Goal: Information Seeking & Learning: Learn about a topic

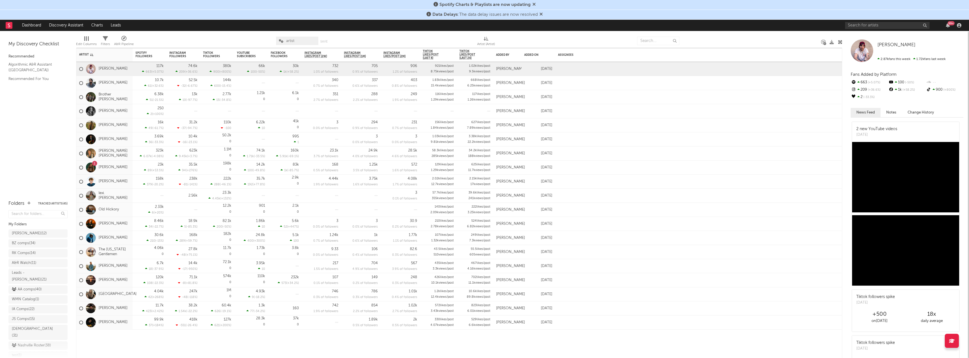
click at [544, 17] on div "Data Delays : The data delay issues are now resolved" at bounding box center [484, 15] width 969 height 10
click at [542, 15] on icon at bounding box center [540, 14] width 3 height 5
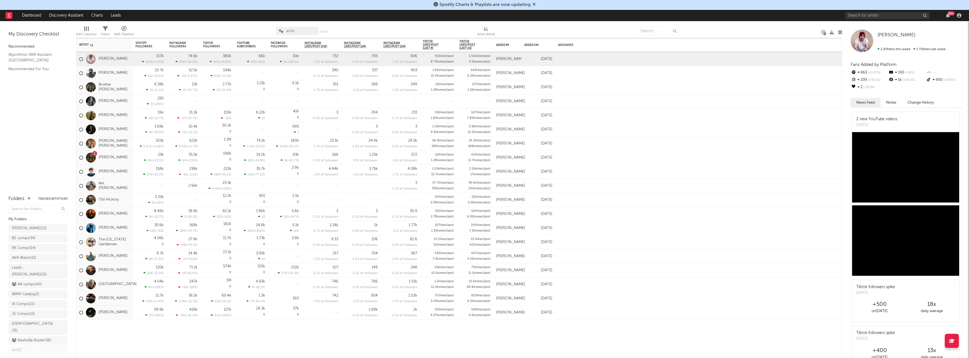
click at [535, 5] on icon at bounding box center [533, 4] width 3 height 5
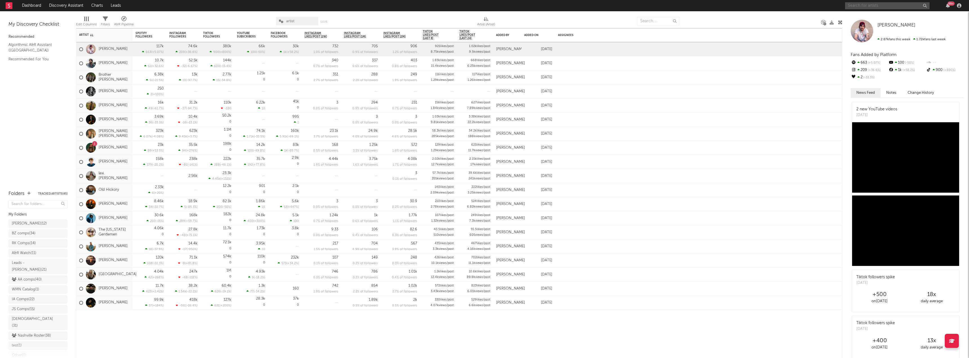
click at [856, 8] on input "text" at bounding box center [887, 5] width 84 height 7
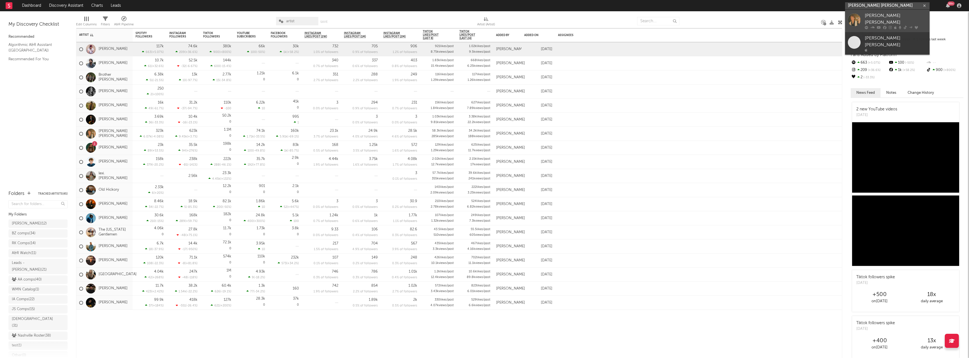
type input "[PERSON_NAME] [PERSON_NAME]"
click at [868, 14] on div "[PERSON_NAME] [PERSON_NAME]" at bounding box center [896, 19] width 62 height 14
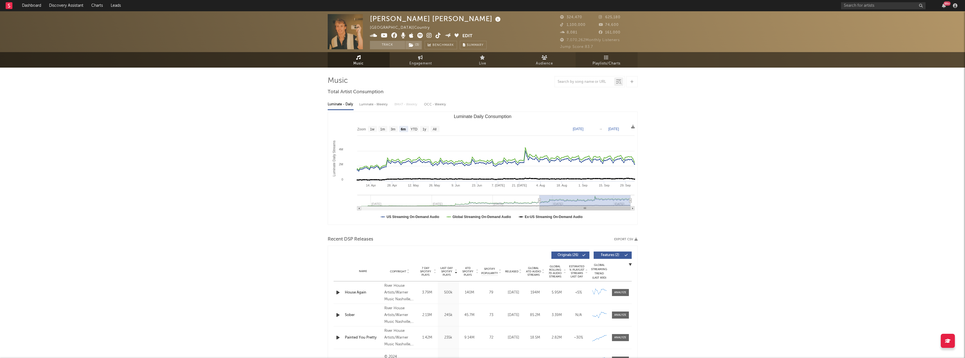
click at [612, 58] on link "Playlists/Charts" at bounding box center [606, 59] width 62 height 15
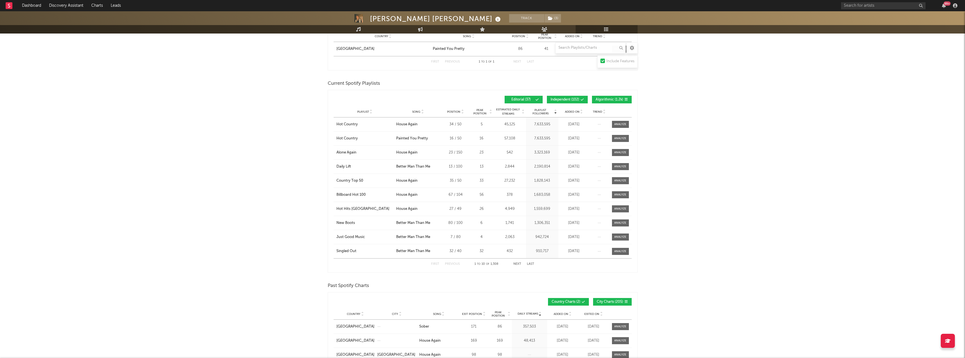
scroll to position [236, 0]
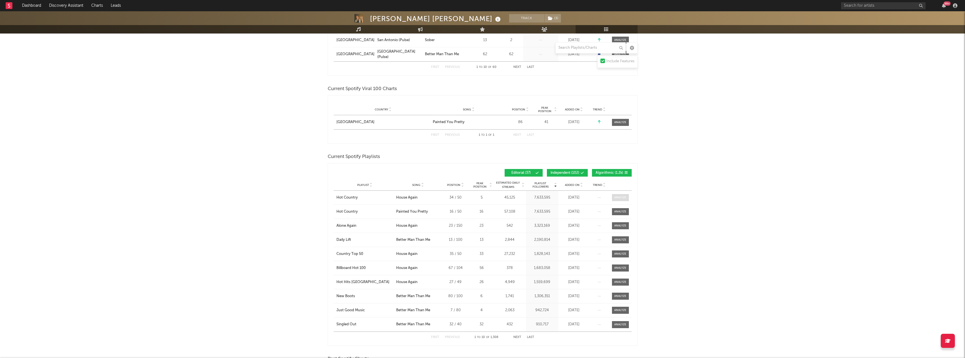
click at [618, 199] on div at bounding box center [620, 197] width 12 height 4
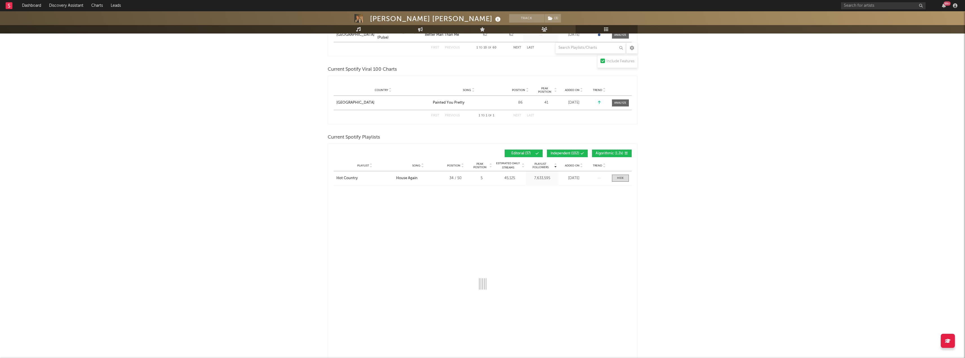
scroll to position [292, 0]
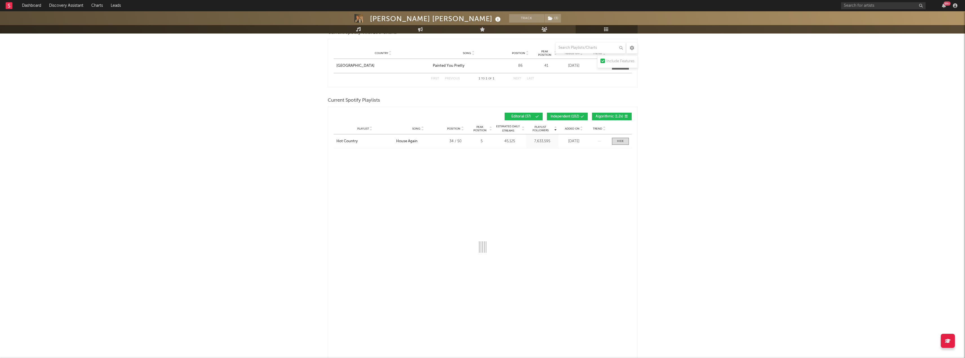
select select "6m"
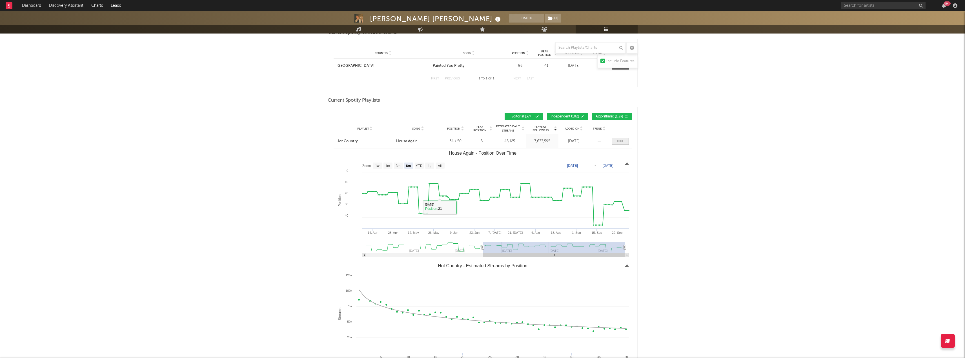
click at [622, 141] on div at bounding box center [620, 141] width 7 height 4
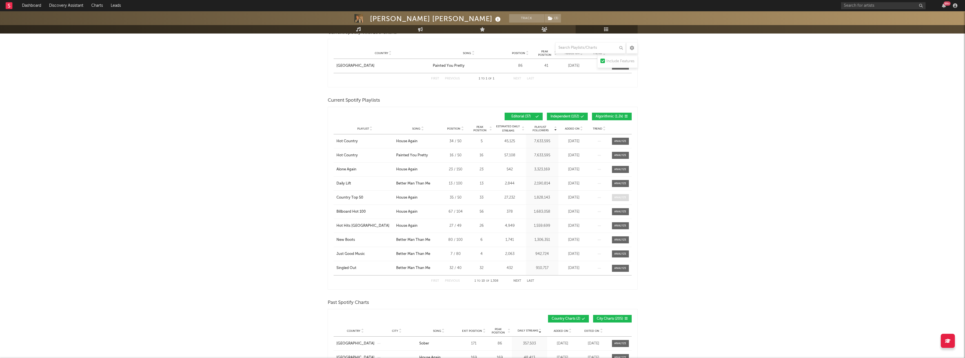
click at [620, 198] on div at bounding box center [620, 197] width 12 height 4
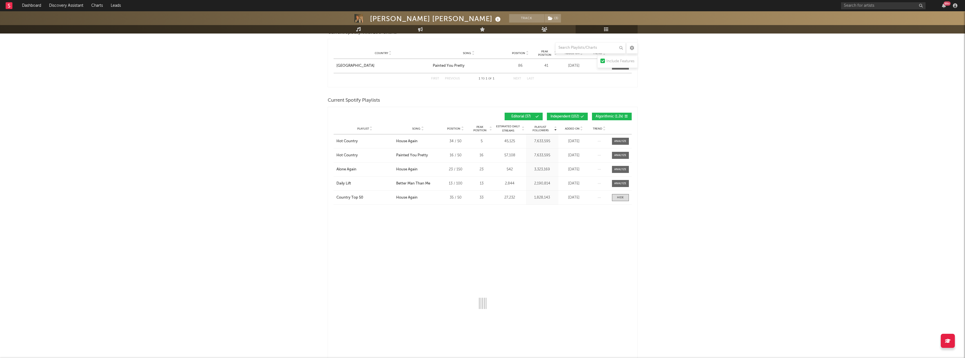
select select "6m"
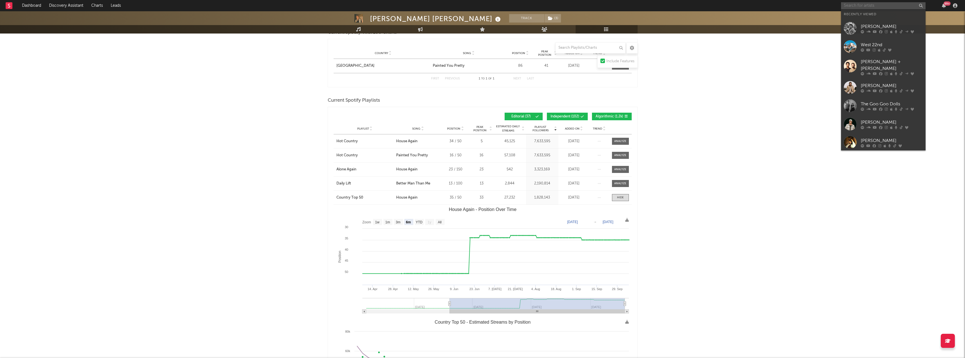
click at [852, 8] on input "text" at bounding box center [883, 5] width 84 height 7
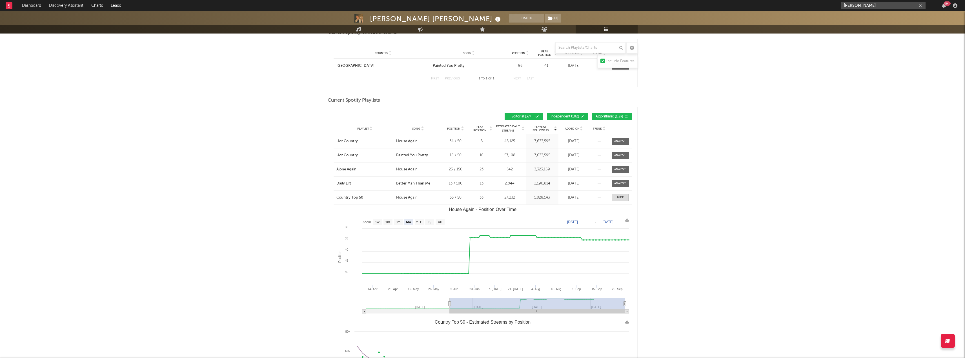
click at [871, 4] on input "[PERSON_NAME]" at bounding box center [883, 5] width 84 height 7
type input "[PERSON_NAME]"
click at [871, 15] on div "[PERSON_NAME]" at bounding box center [891, 17] width 62 height 7
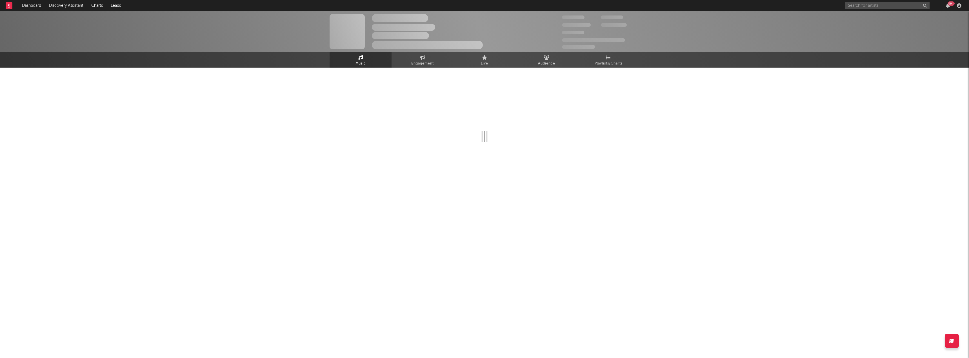
select select "6m"
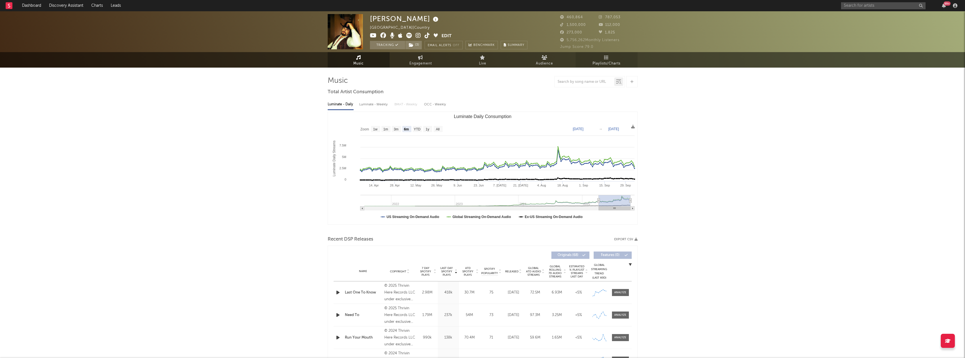
click at [600, 59] on link "Playlists/Charts" at bounding box center [606, 59] width 62 height 15
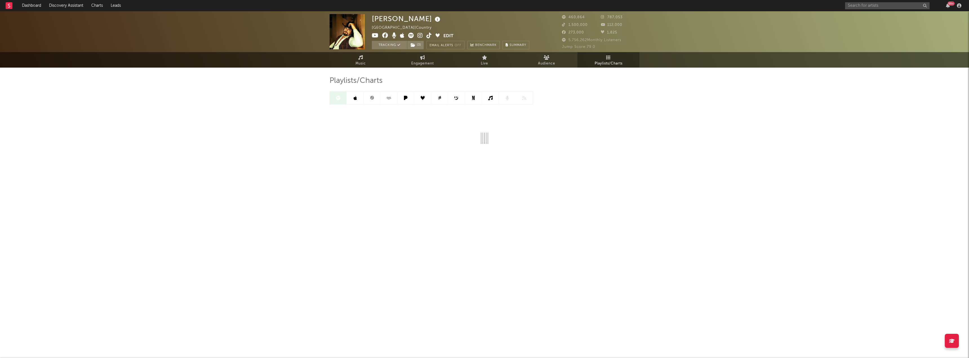
click at [358, 98] on link at bounding box center [355, 98] width 17 height 13
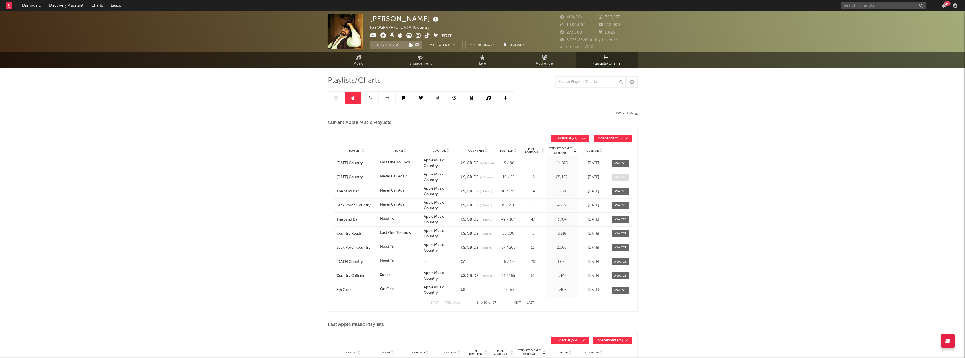
click at [626, 178] on div at bounding box center [620, 177] width 12 height 4
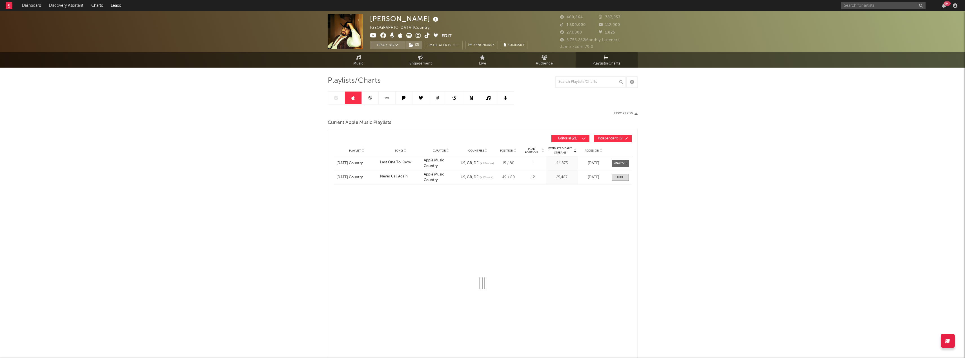
select select "1w"
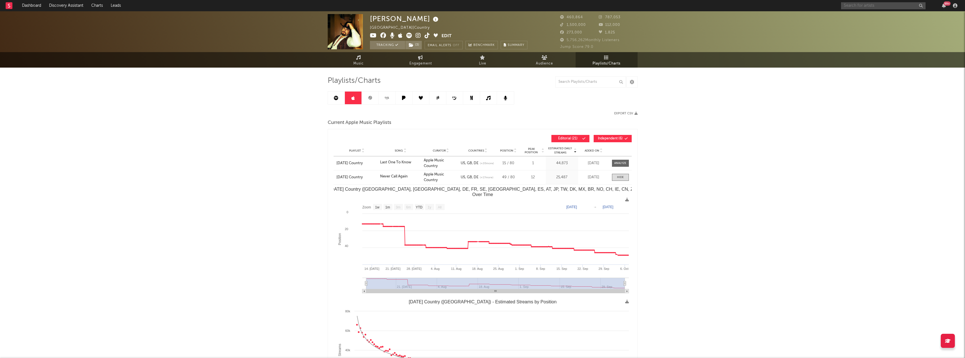
click at [854, 4] on input "text" at bounding box center [883, 5] width 84 height 7
type input "[PERSON_NAME]"
click at [874, 21] on icon at bounding box center [875, 21] width 4 height 3
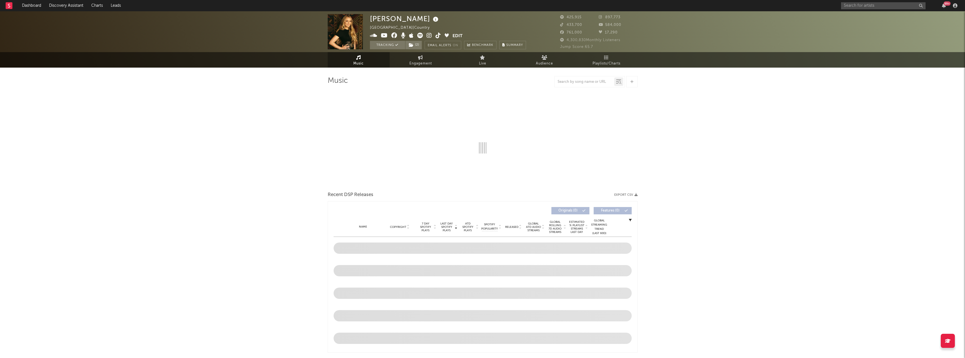
select select "6m"
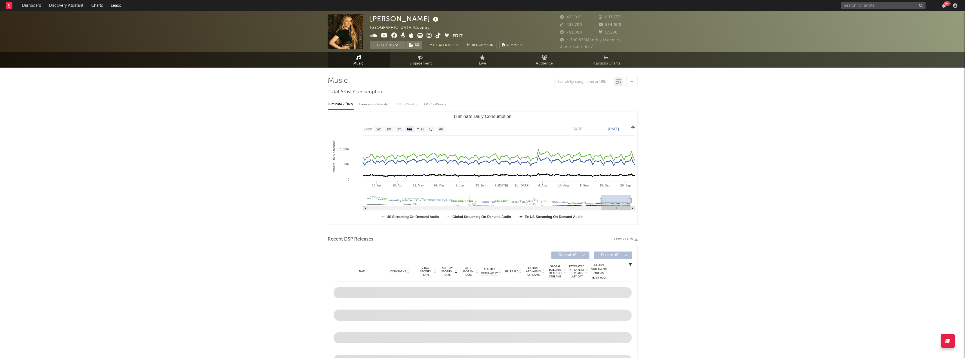
select select "6m"
click at [610, 62] on span "Playlists/Charts" at bounding box center [606, 63] width 28 height 7
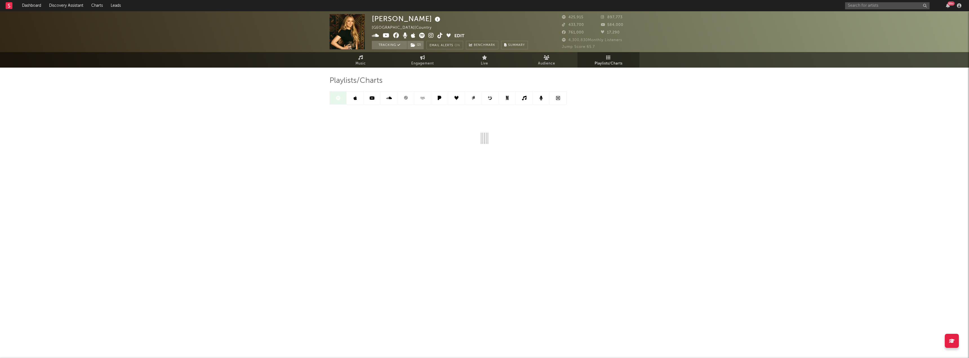
click at [426, 99] on link at bounding box center [422, 98] width 17 height 13
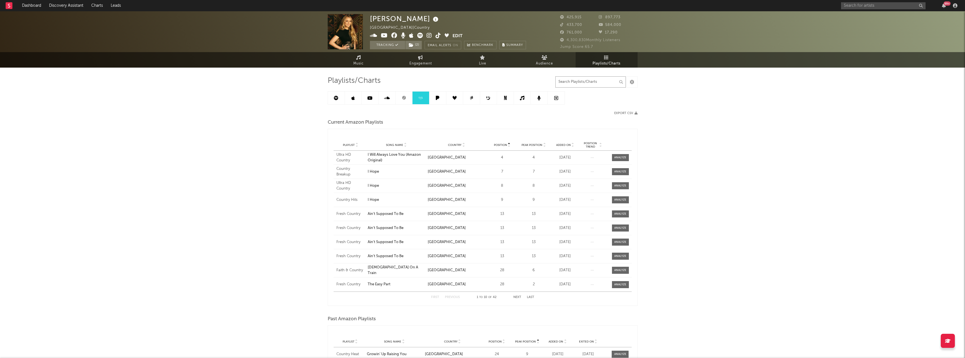
click at [584, 84] on input "text" at bounding box center [590, 81] width 70 height 11
type input "heat"
click at [617, 163] on div at bounding box center [620, 164] width 12 height 4
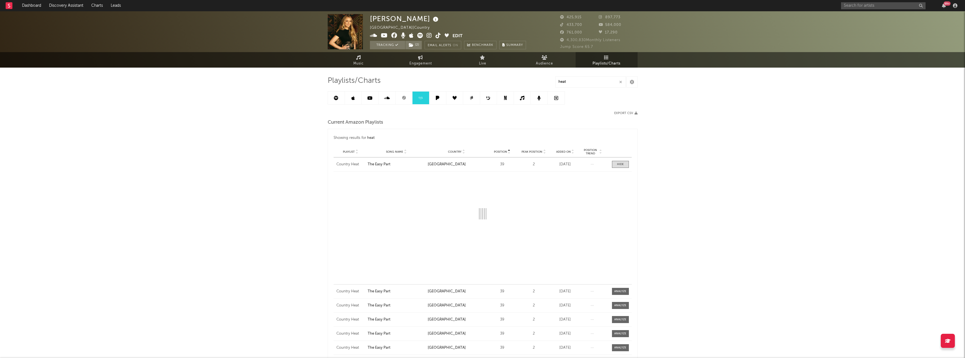
select select "1w"
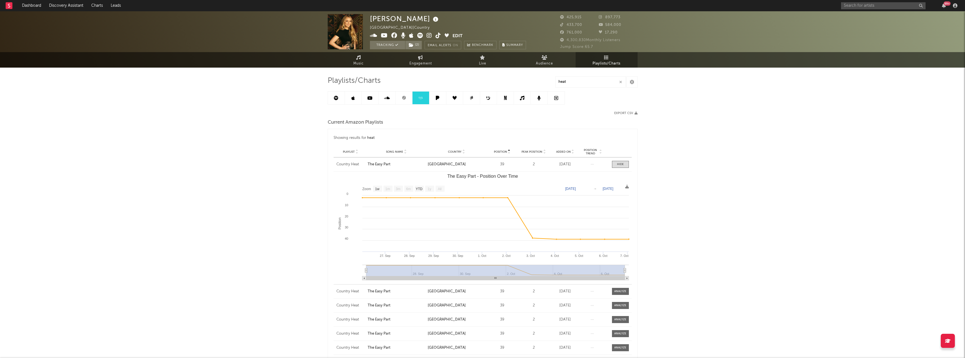
click at [892, 2] on div "99 +" at bounding box center [900, 5] width 118 height 11
click at [890, 4] on input "text" at bounding box center [883, 5] width 84 height 7
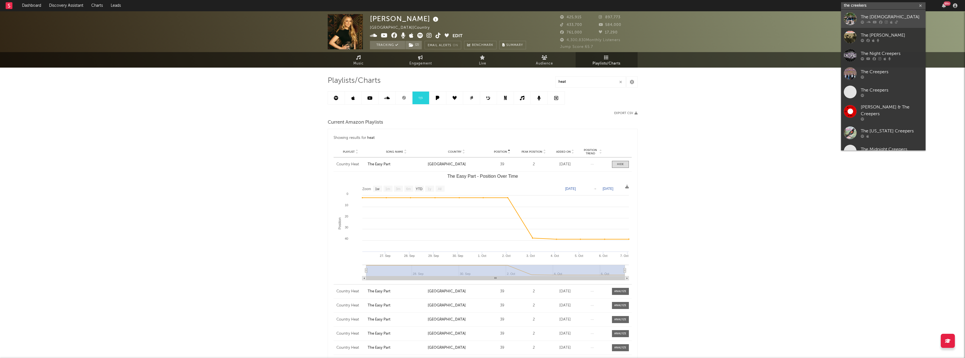
type input "the creekers"
click at [875, 20] on div "The [DEMOGRAPHIC_DATA]" at bounding box center [891, 17] width 62 height 7
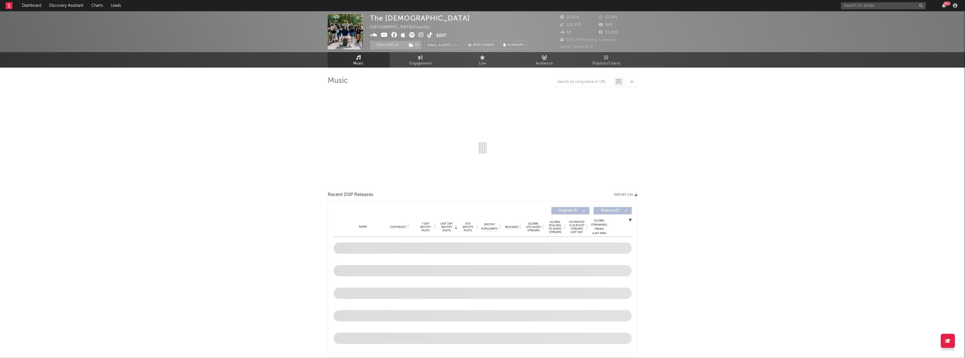
select select "6m"
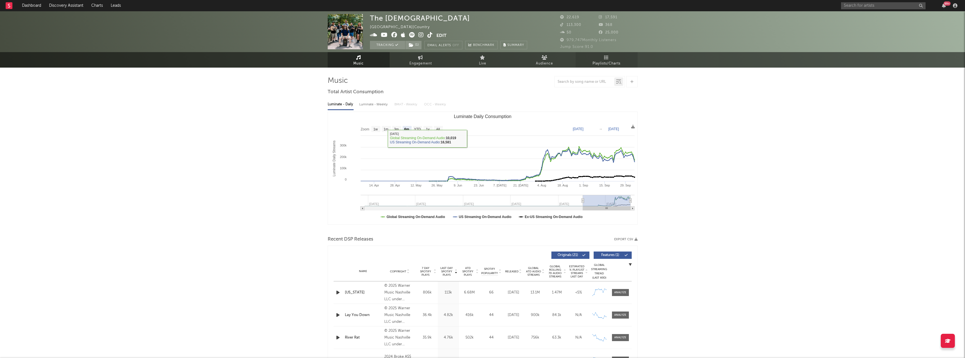
click at [619, 60] on span "Playlists/Charts" at bounding box center [606, 63] width 28 height 7
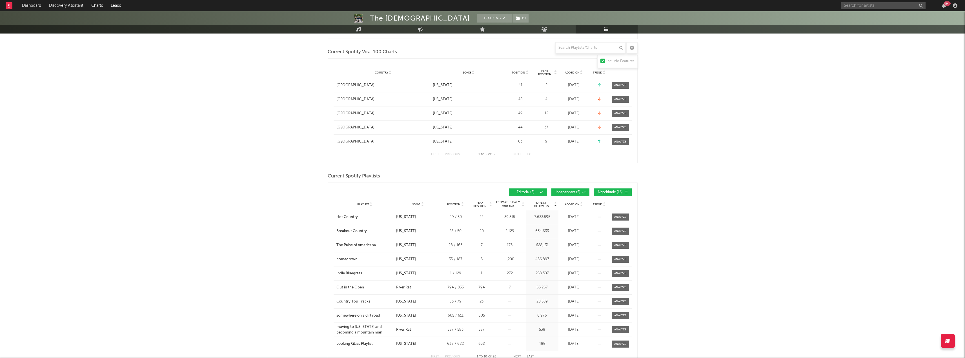
scroll to position [282, 0]
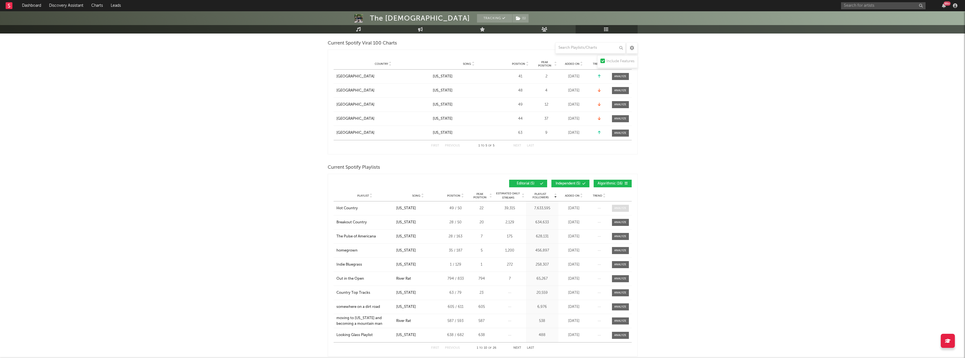
click at [617, 205] on span at bounding box center [620, 208] width 17 height 7
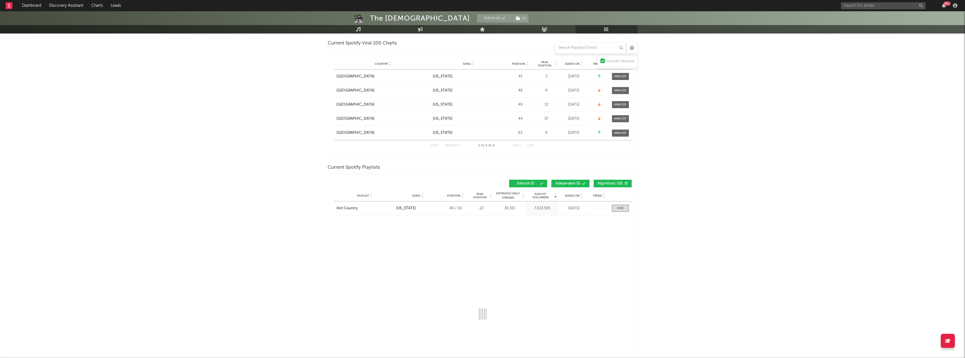
select select "1w"
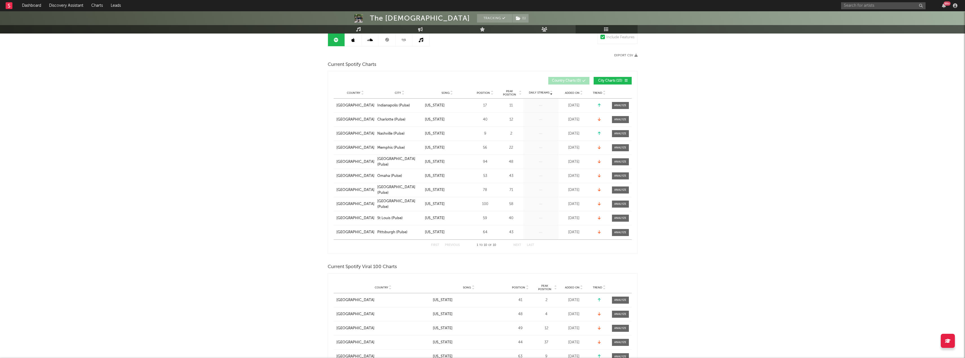
scroll to position [0, 0]
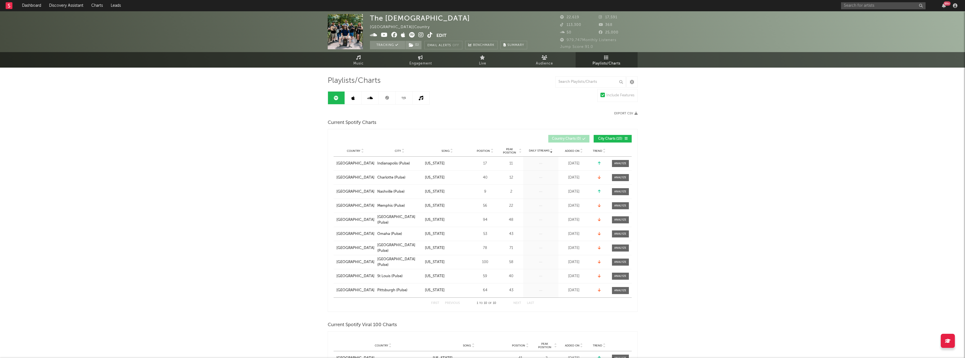
drag, startPoint x: 353, startPoint y: 99, endPoint x: 188, endPoint y: 127, distance: 167.2
click at [353, 99] on icon at bounding box center [352, 98] width 3 height 5
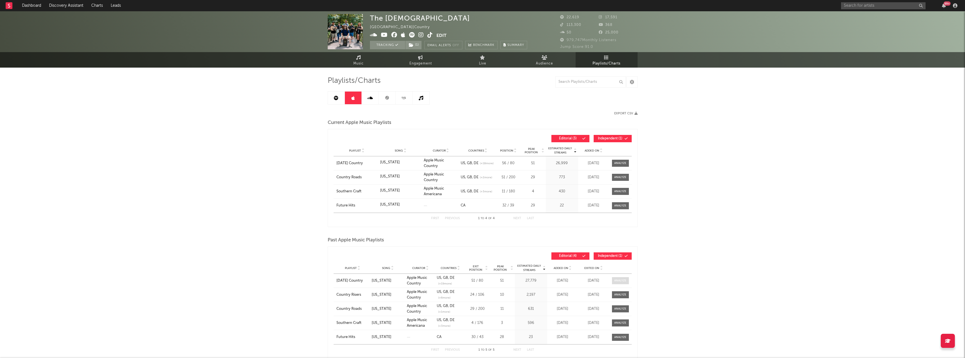
click at [622, 280] on div at bounding box center [620, 281] width 12 height 4
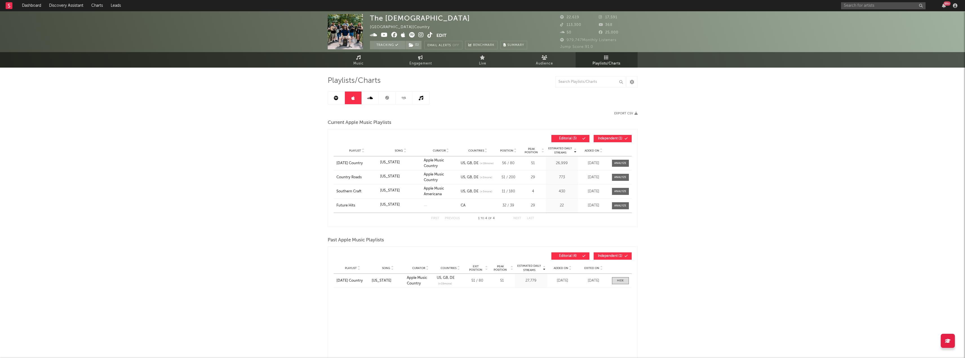
select select "1w"
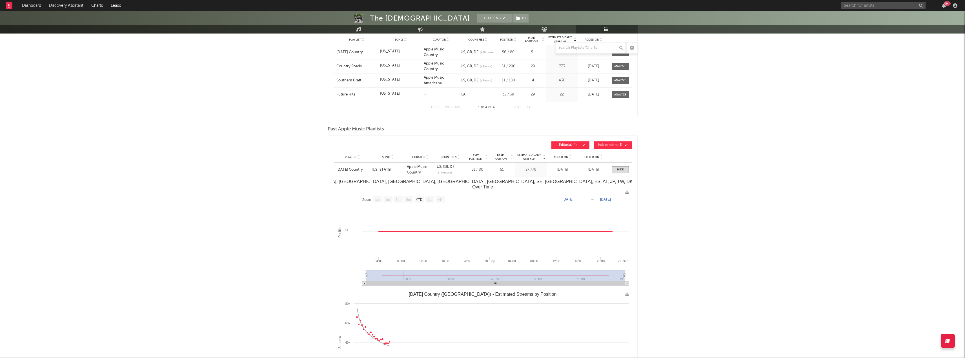
scroll to position [113, 0]
click at [854, 7] on input "text" at bounding box center [883, 5] width 84 height 7
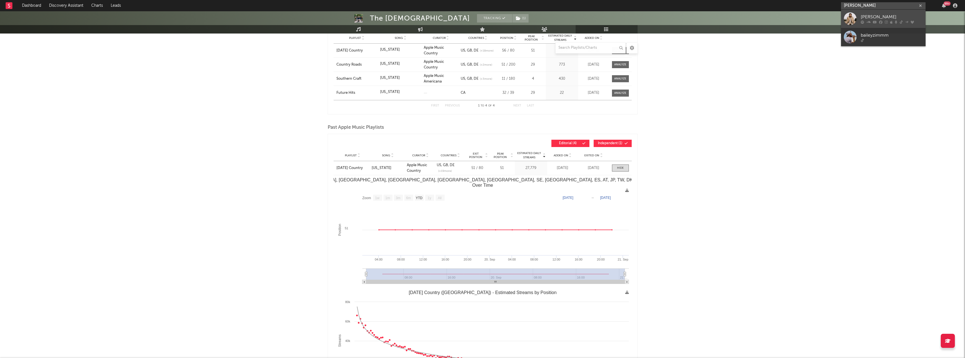
type input "[PERSON_NAME]"
drag, startPoint x: 865, startPoint y: 16, endPoint x: 838, endPoint y: 25, distance: 28.9
click at [865, 16] on div "[PERSON_NAME]" at bounding box center [891, 17] width 62 height 7
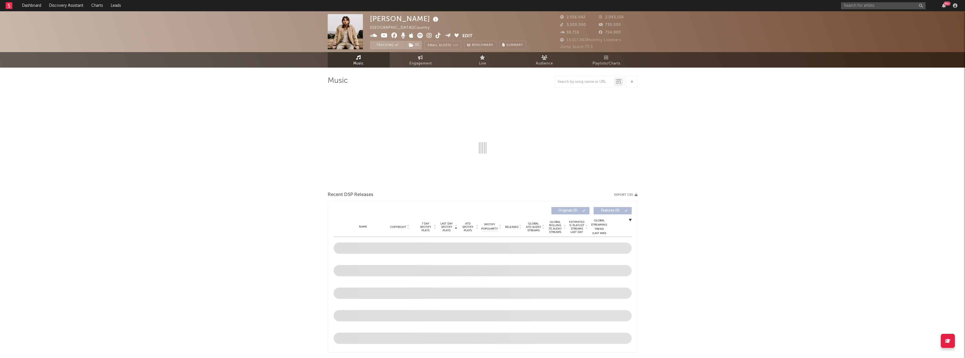
select select "6m"
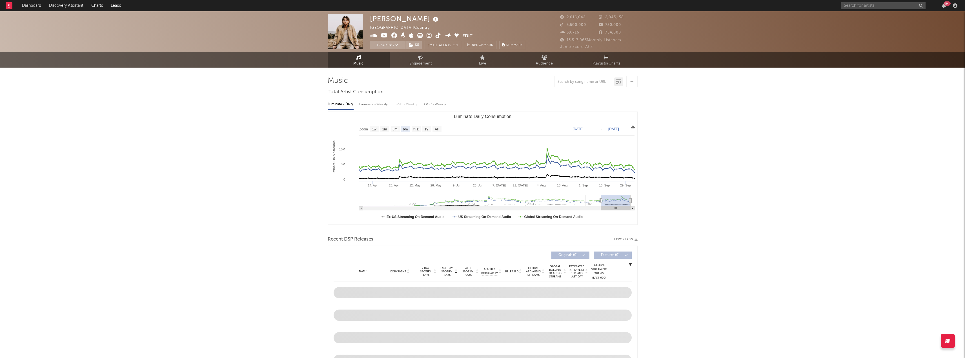
select select "6m"
click at [613, 65] on span "Playlists/Charts" at bounding box center [606, 63] width 28 height 7
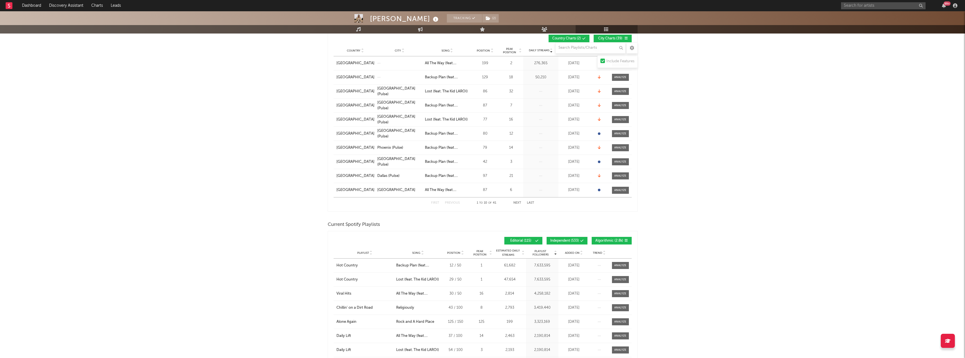
scroll to position [113, 0]
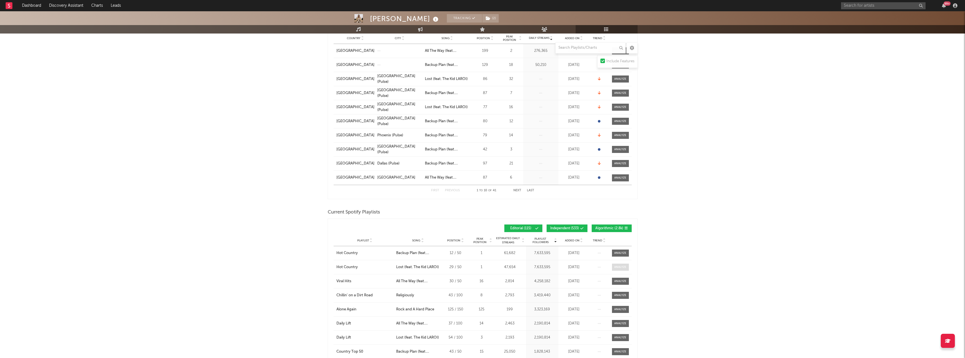
click at [617, 268] on div at bounding box center [620, 267] width 12 height 4
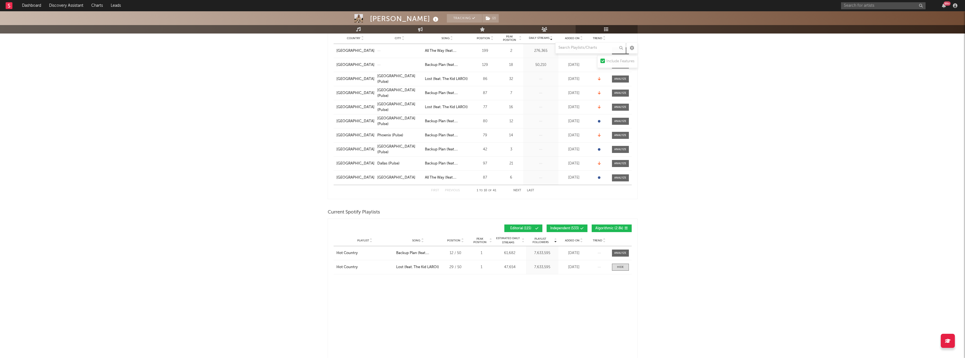
select select "1w"
